Goal: Transaction & Acquisition: Purchase product/service

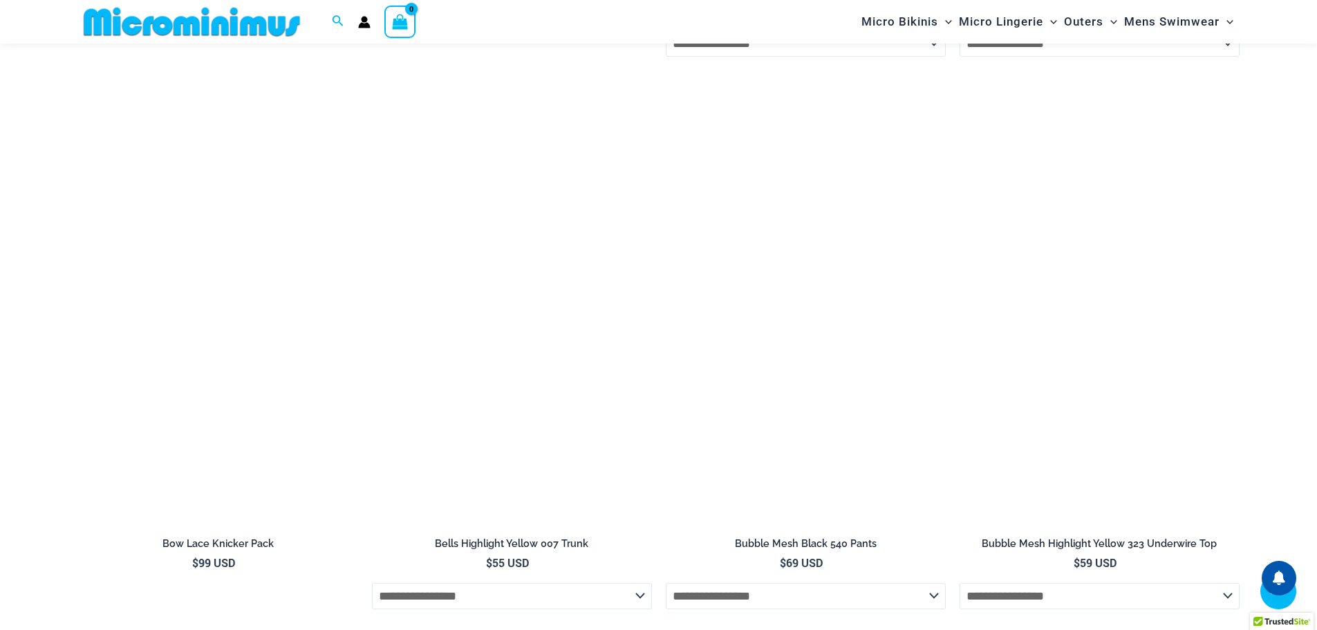
scroll to position [4066, 0]
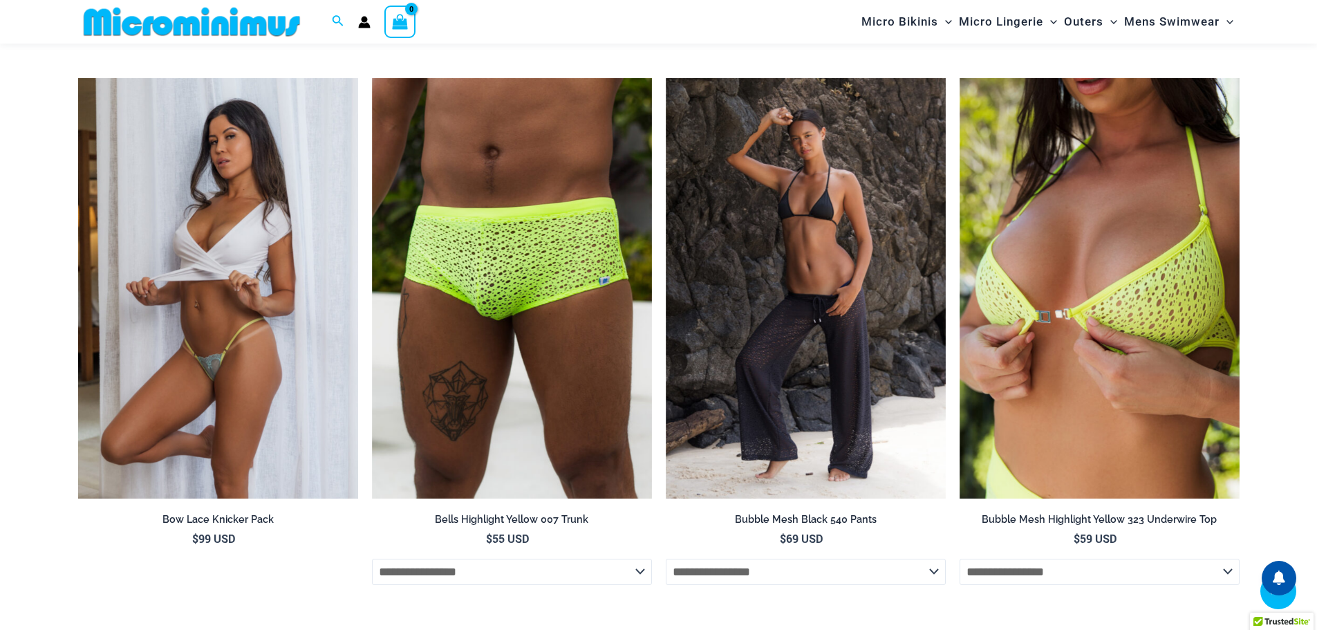
click at [281, 417] on img at bounding box center [218, 288] width 280 height 420
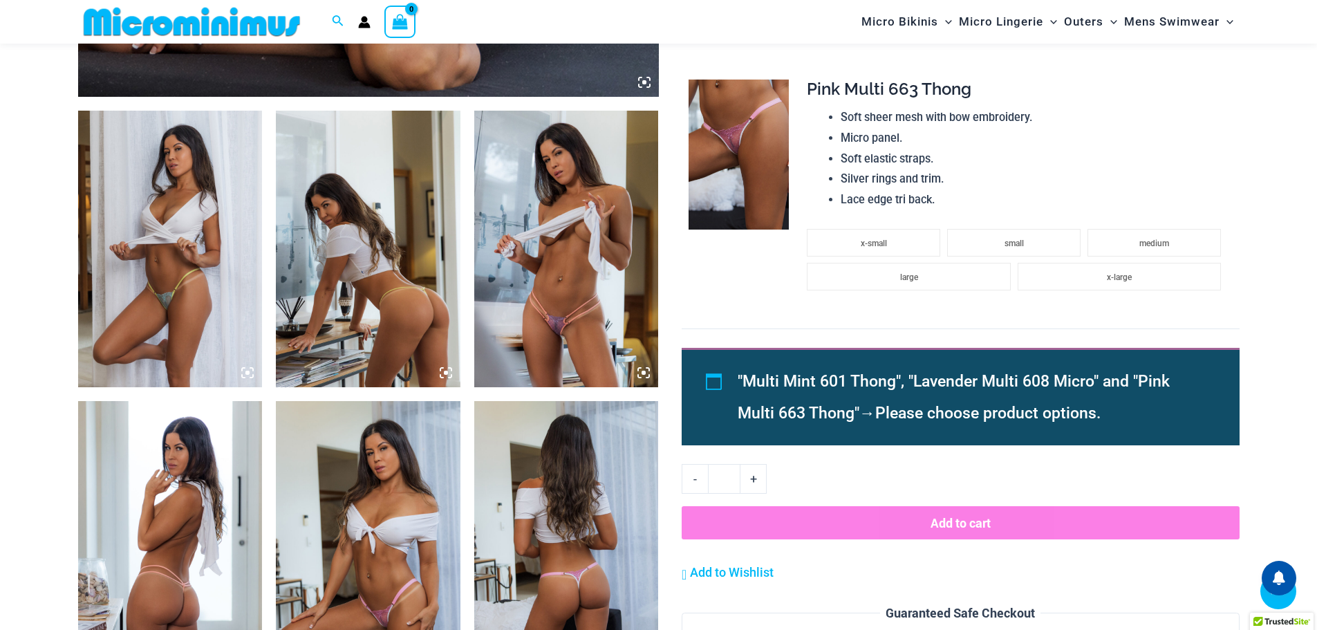
scroll to position [897, 0]
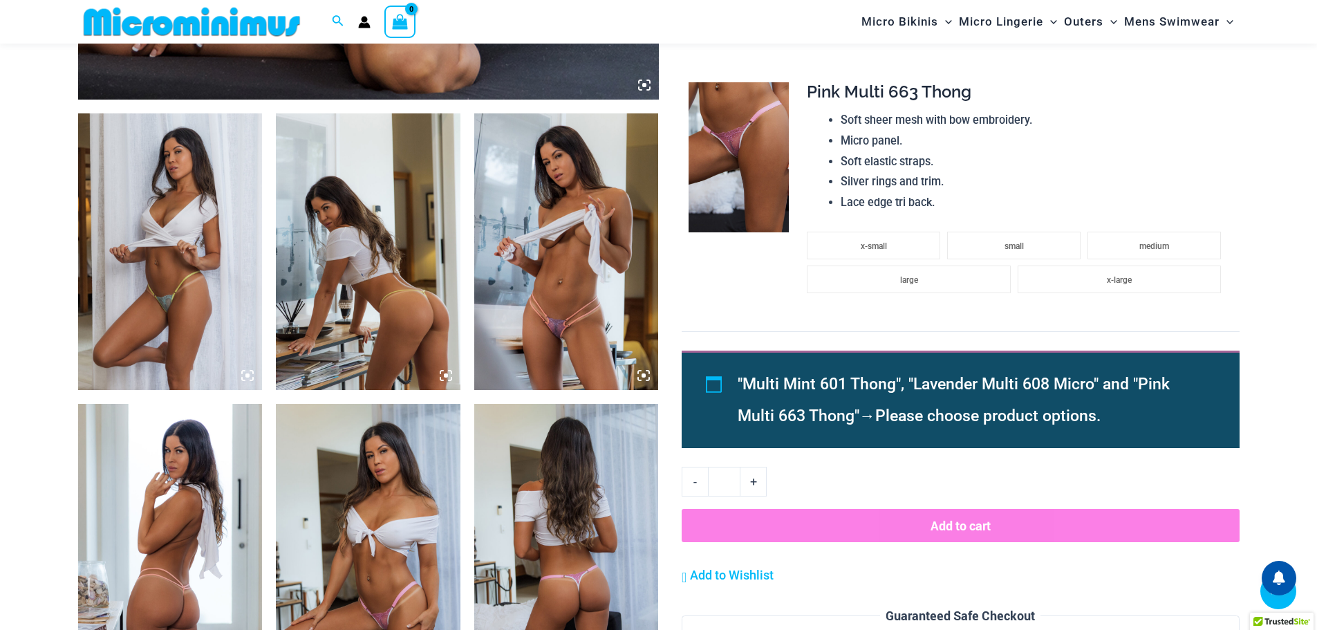
click at [643, 376] on icon at bounding box center [643, 375] width 4 height 4
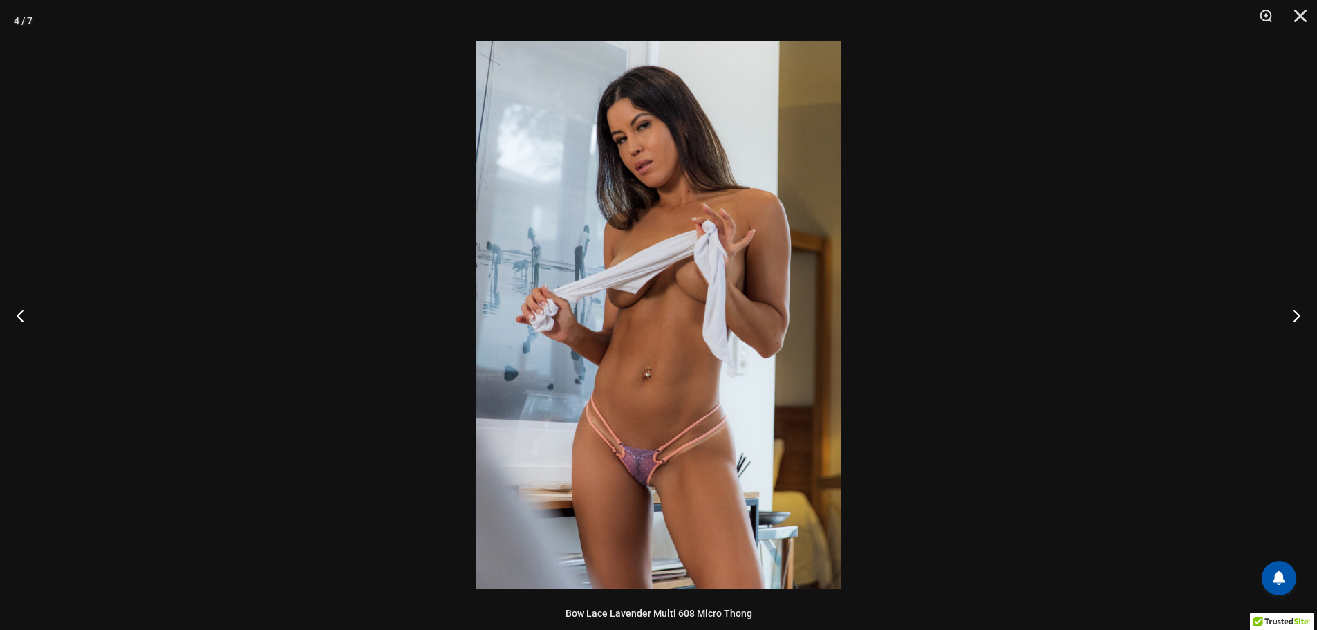
click at [677, 370] on img at bounding box center [658, 314] width 365 height 547
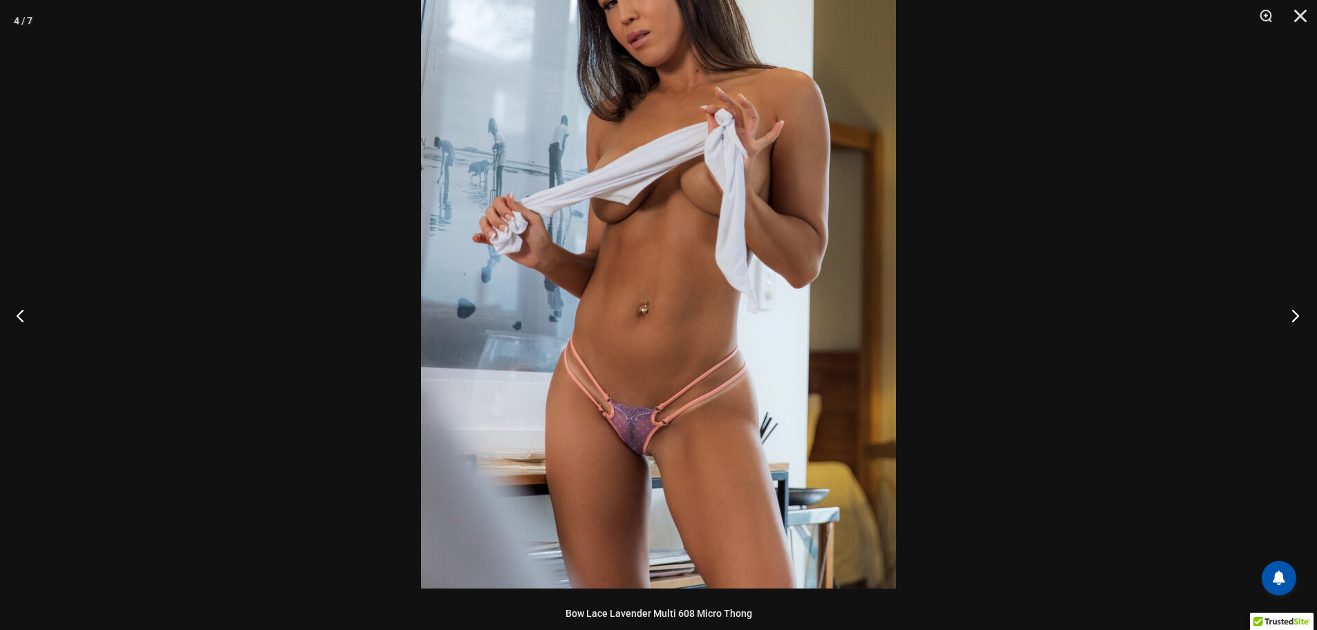
click at [1297, 312] on button "Next" at bounding box center [1291, 315] width 52 height 69
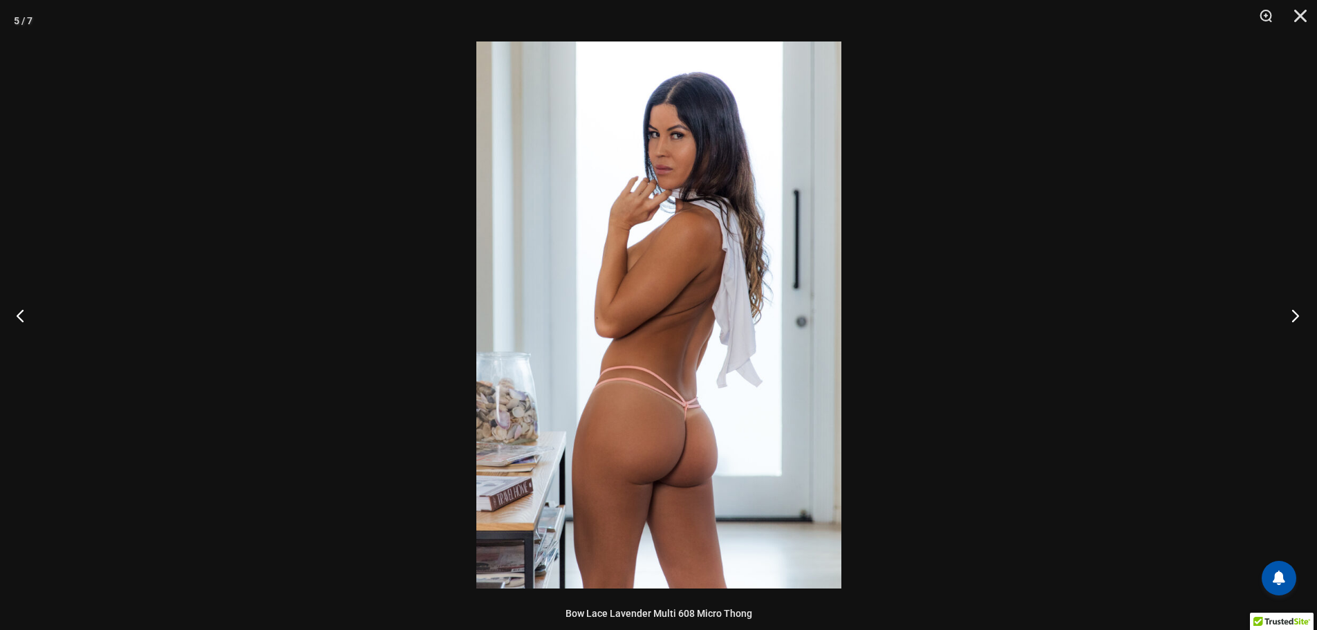
click at [1297, 312] on button "Next" at bounding box center [1291, 315] width 52 height 69
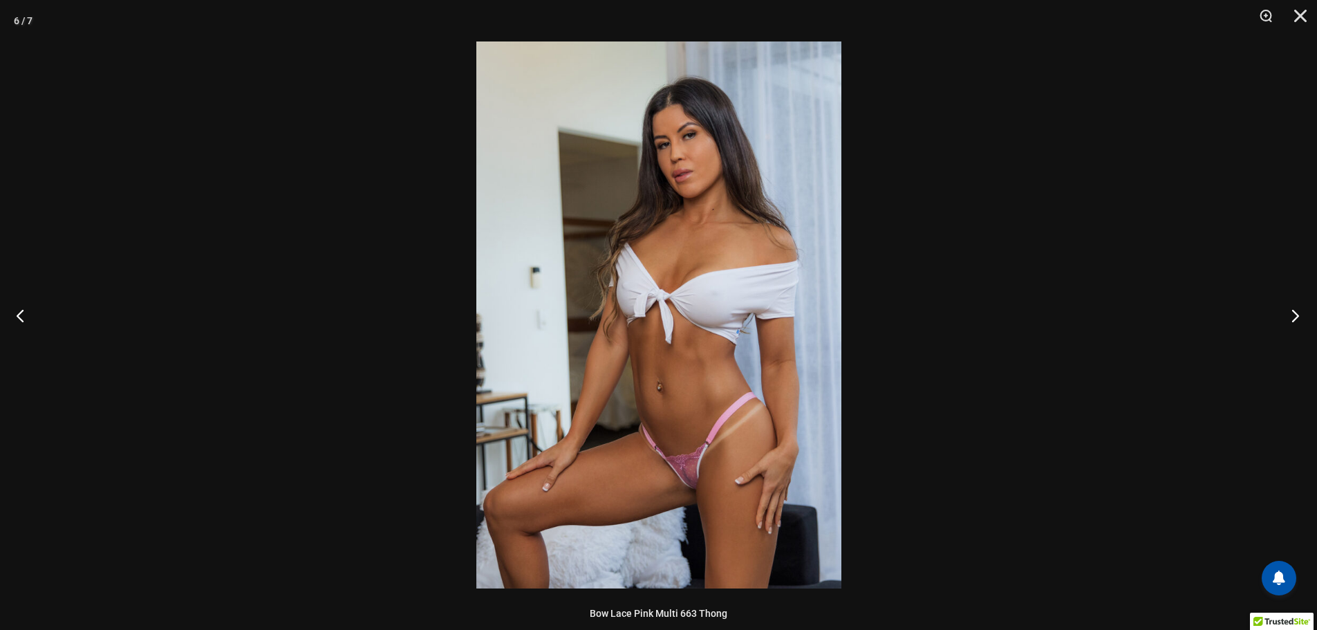
click at [1297, 312] on button "Next" at bounding box center [1291, 315] width 52 height 69
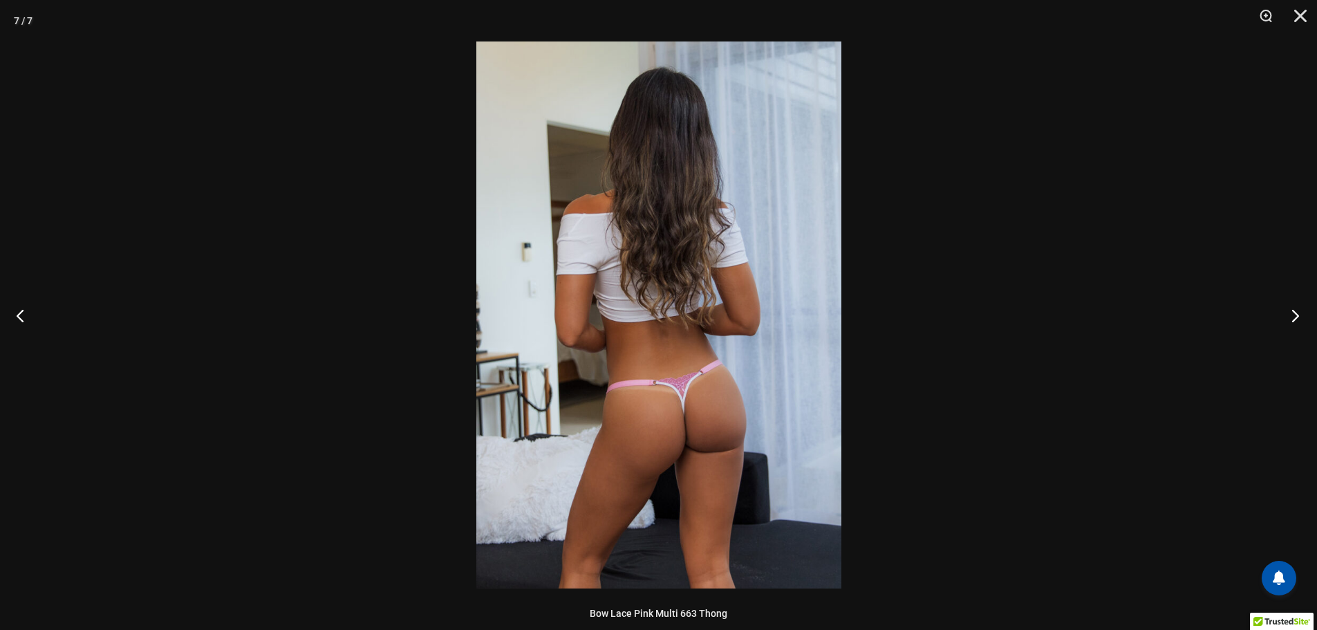
click at [1297, 312] on button "Next" at bounding box center [1291, 315] width 52 height 69
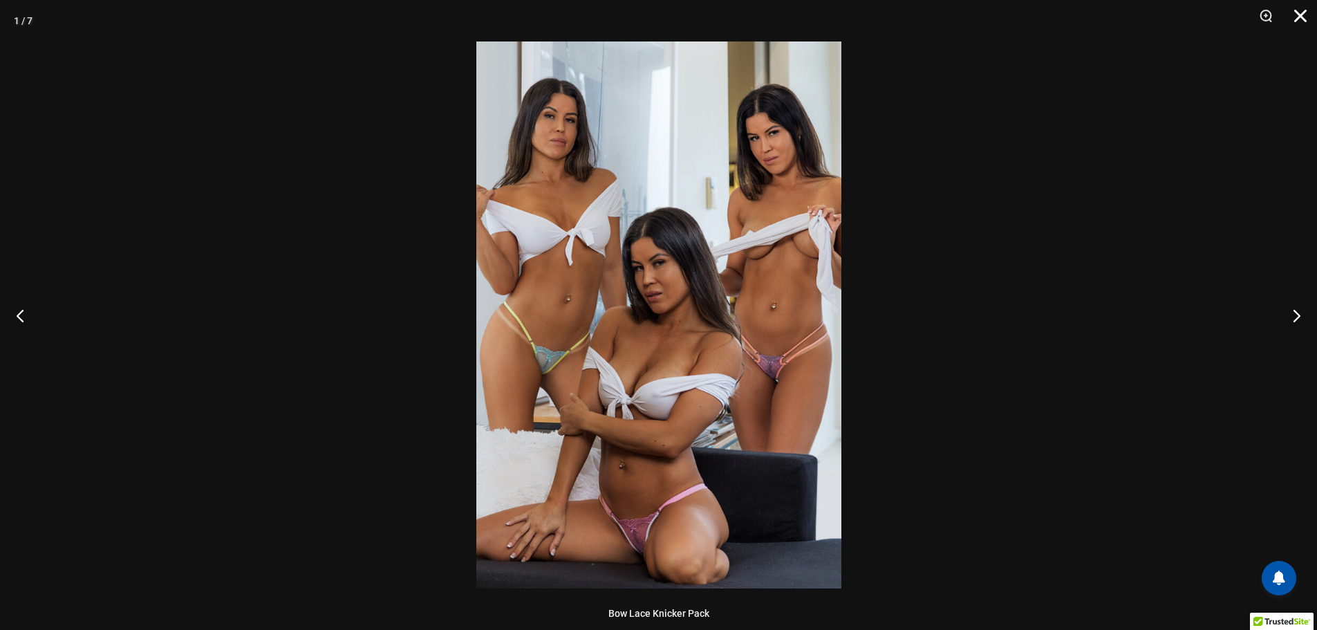
click at [1299, 13] on button "Close" at bounding box center [1295, 20] width 35 height 41
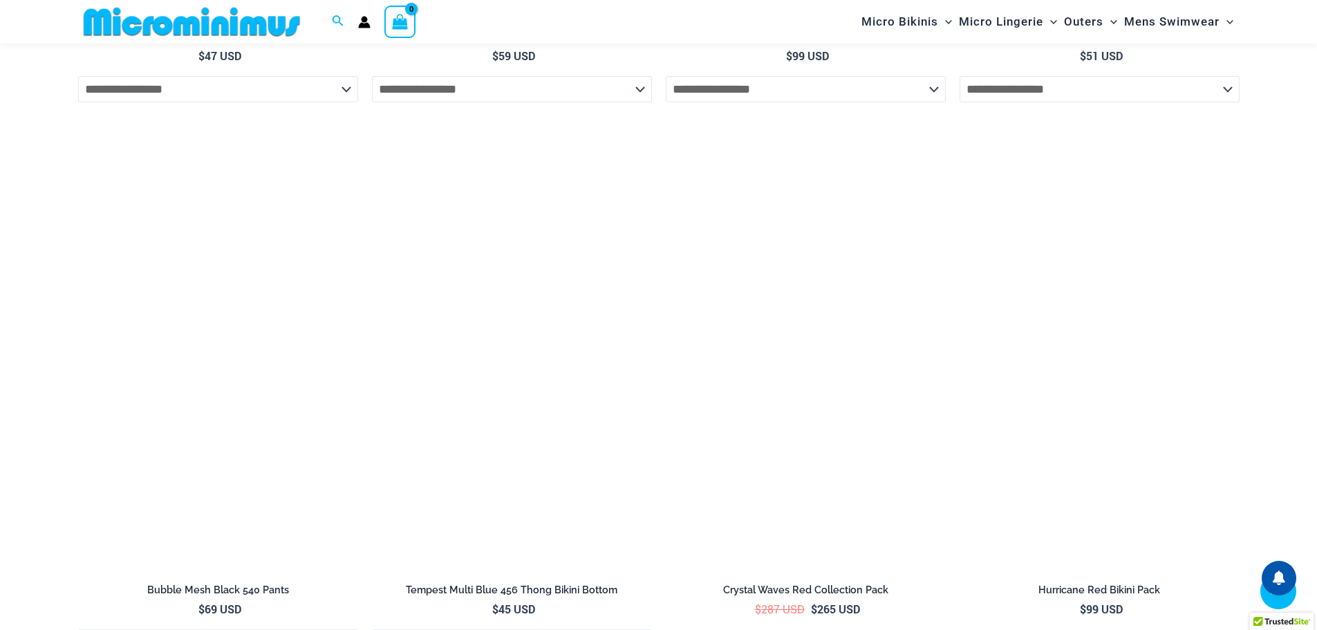
scroll to position [4390, 0]
